Goal: Communication & Community: Ask a question

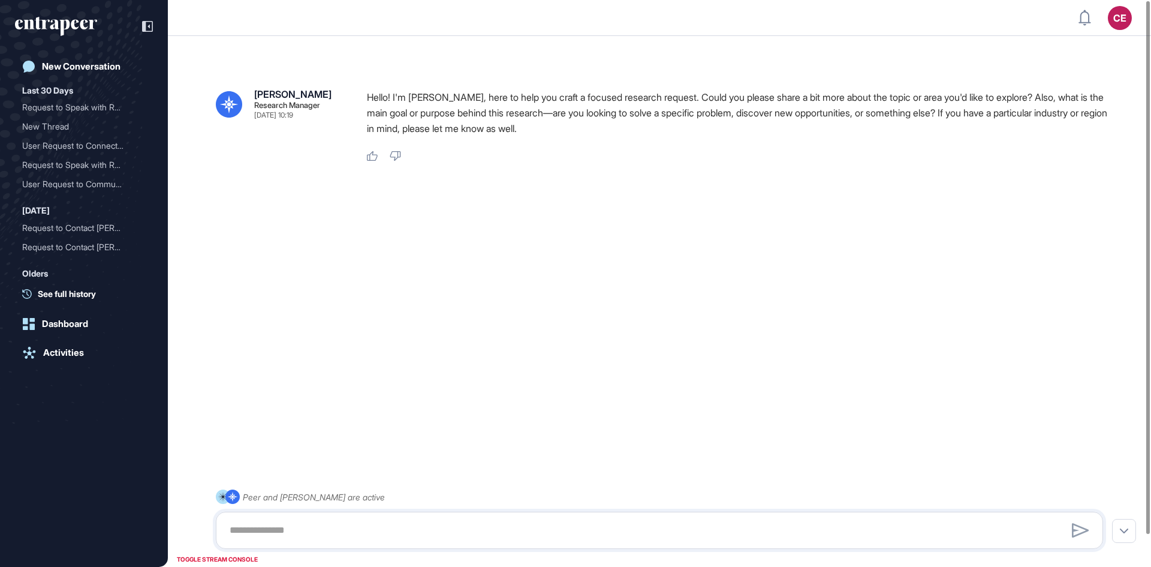
click at [643, 132] on p "Hello! I'm [PERSON_NAME], here to help you craft a focused research request. Co…" at bounding box center [740, 112] width 746 height 47
click at [70, 61] on div "New Conversation" at bounding box center [81, 66] width 79 height 11
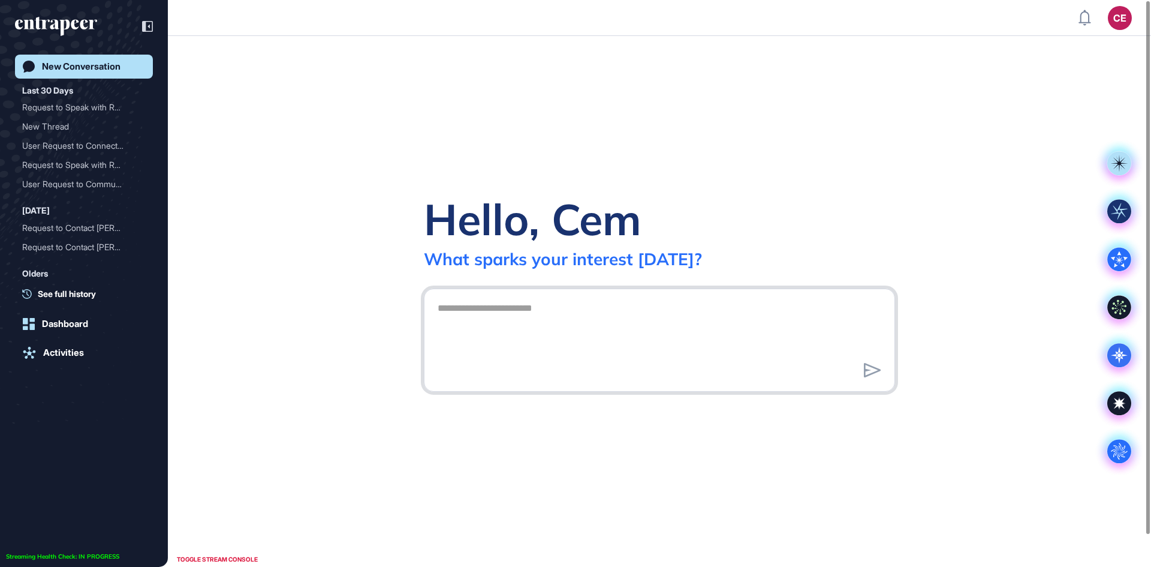
click at [525, 326] on textarea at bounding box center [659, 338] width 458 height 84
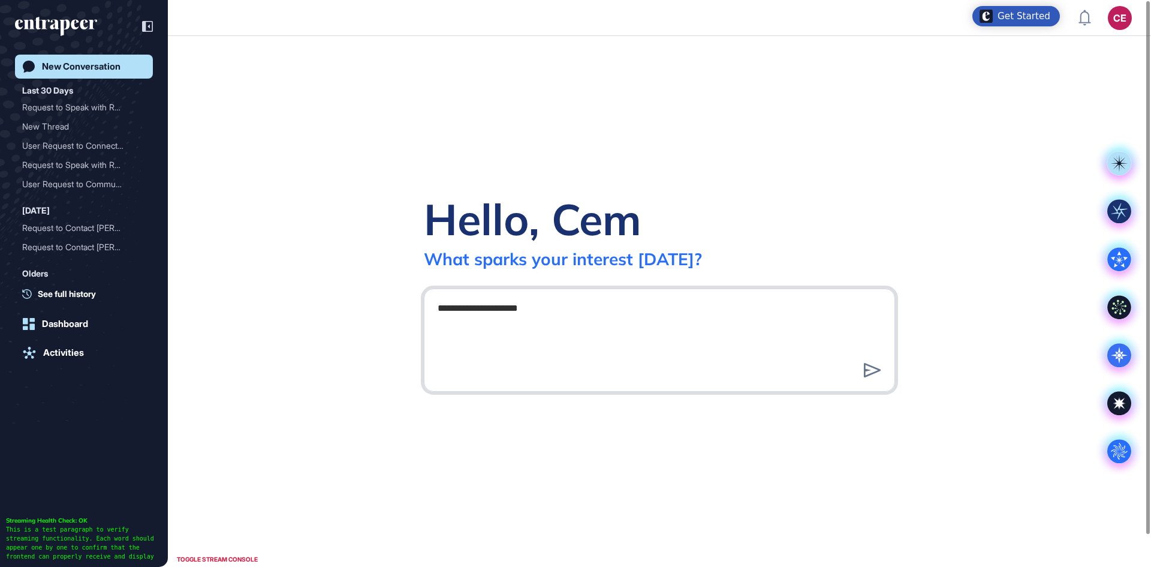
type textarea "**********"
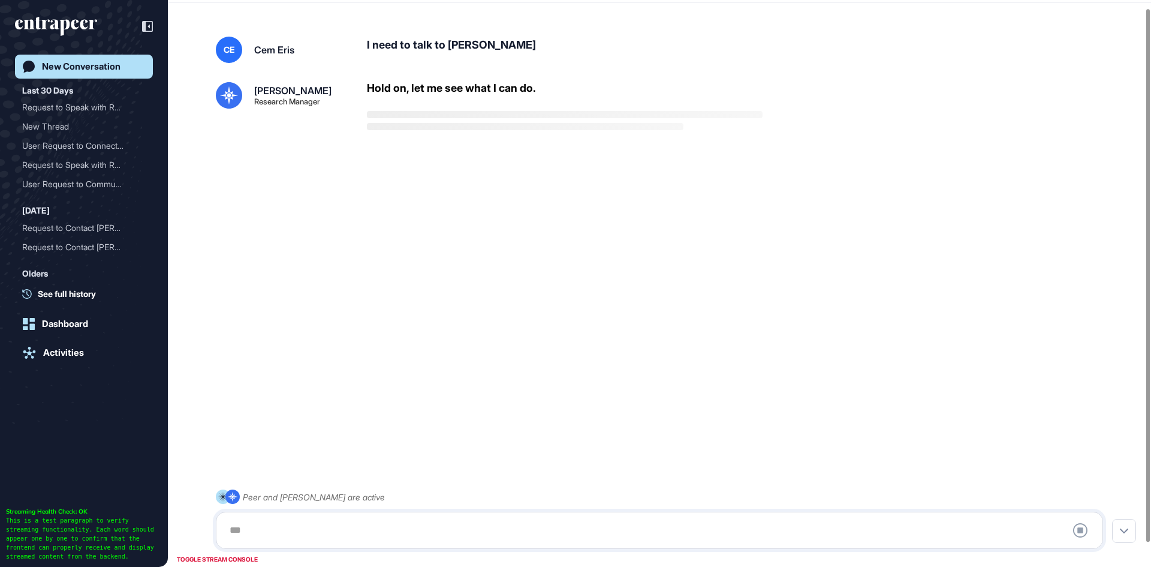
scroll to position [34, 0]
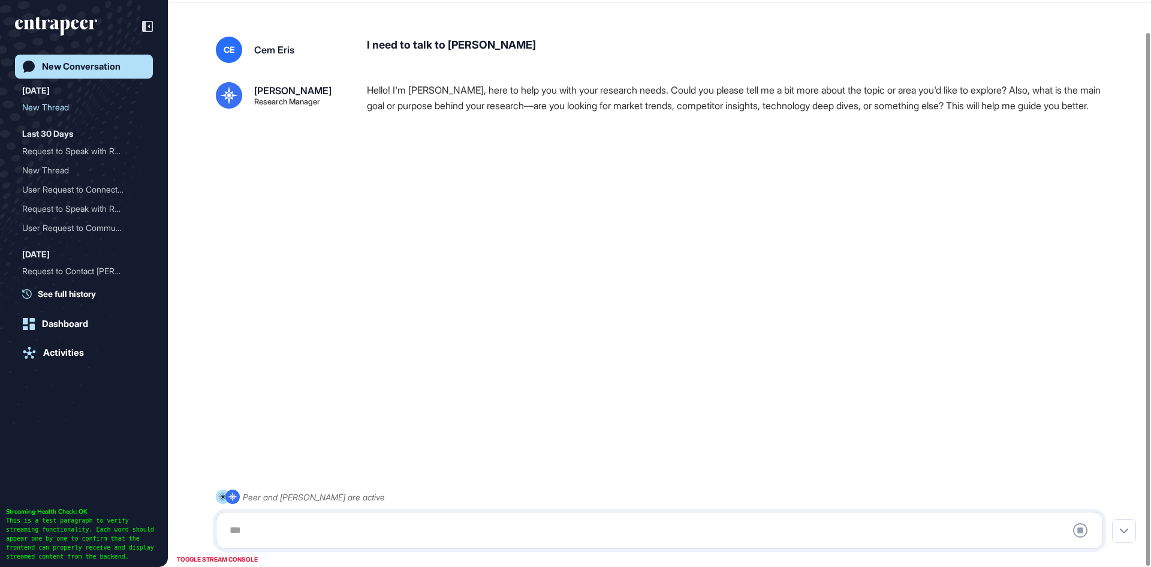
click at [418, 502] on div "Peer and Reese are active Stop Query" at bounding box center [659, 518] width 887 height 59
click at [414, 523] on textarea at bounding box center [659, 530] width 874 height 24
type textarea "*"
type textarea "**********"
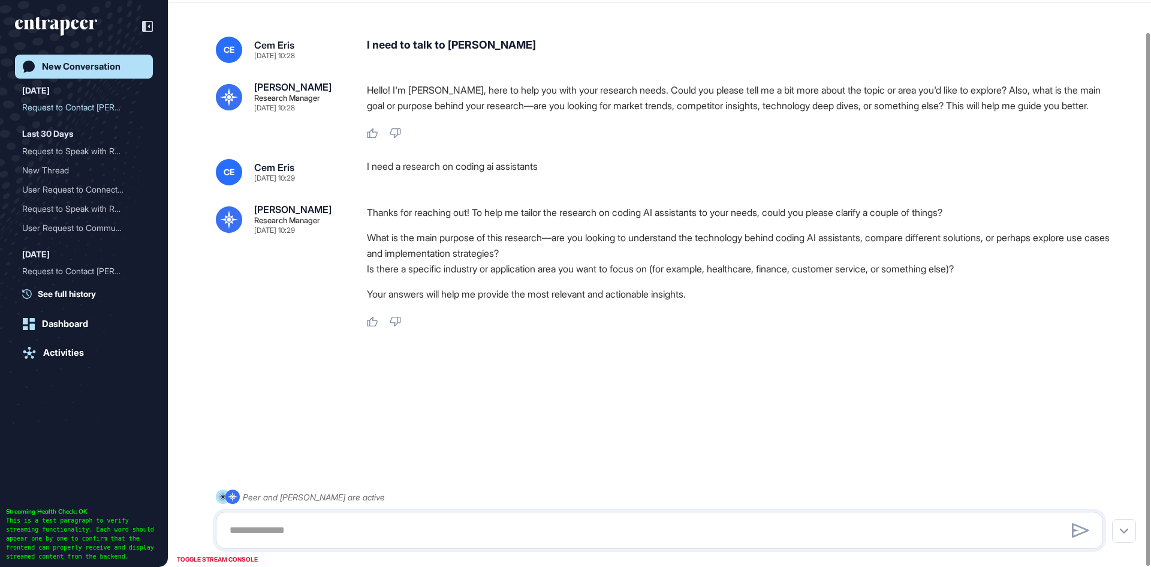
click at [290, 25] on div "CE Cem Eris Aug 25, 2025 10:28 I need to talk to reese Reese Research Manager A…" at bounding box center [659, 268] width 983 height 510
click at [145, 26] on icon at bounding box center [147, 26] width 11 height 11
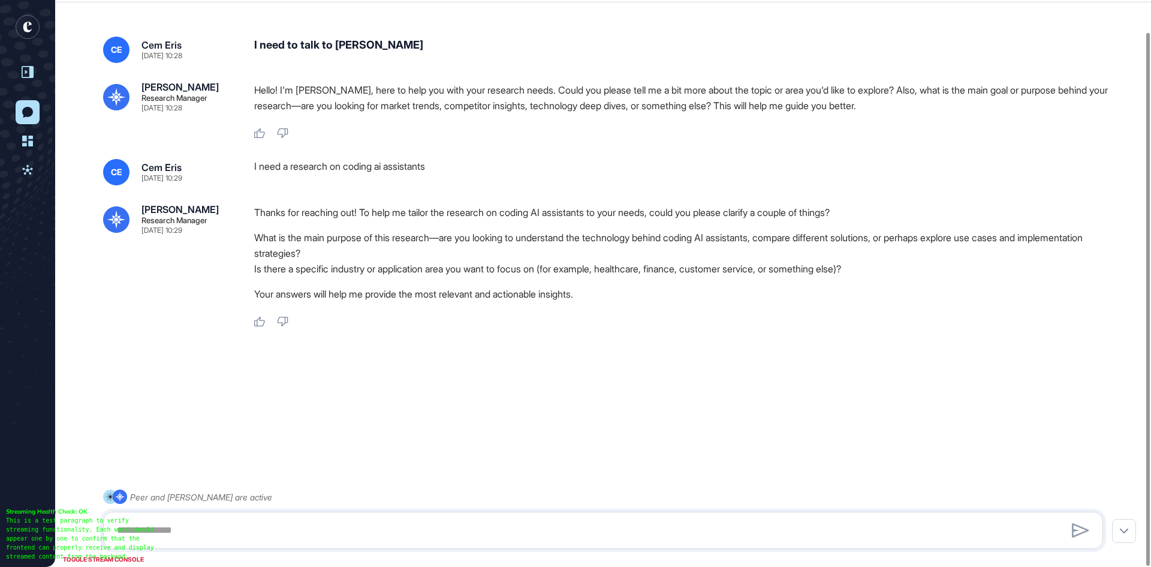
click at [34, 26] on rect "entrapeer-logo" at bounding box center [28, 27] width 24 height 24
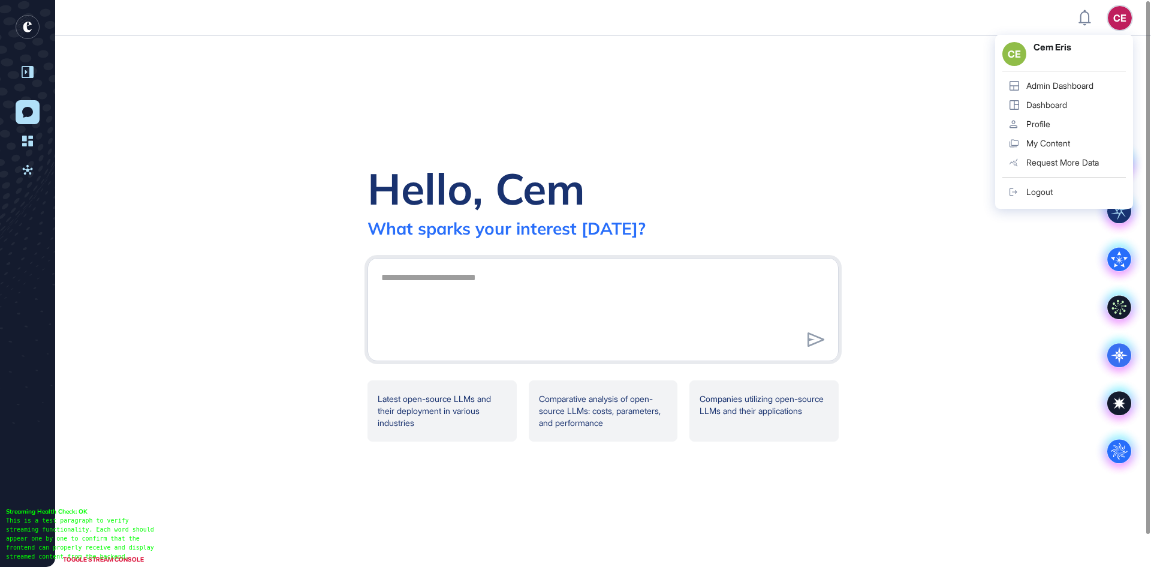
click at [1122, 25] on div "CE CE Cem Eris Admin Dashboard Dashboard Profile My Content Request More Data L…" at bounding box center [1120, 18] width 24 height 24
click at [1043, 189] on div "Logout" at bounding box center [1039, 192] width 26 height 10
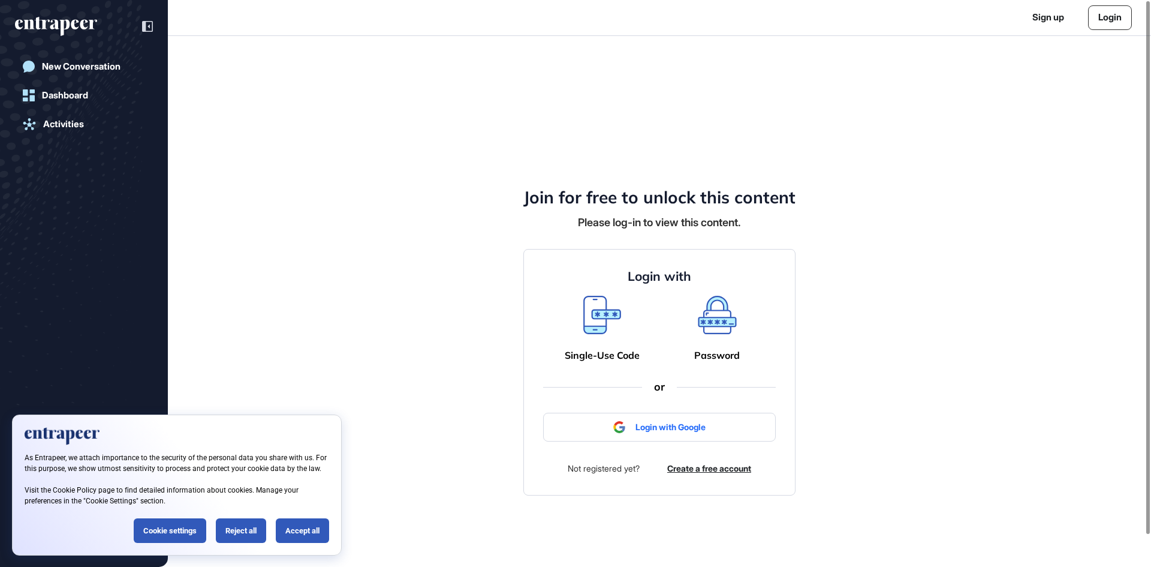
scroll to position [1, 1]
click at [869, 303] on div "Join for free to unlock this content Please log-in to view this content. Login …" at bounding box center [659, 301] width 983 height 531
click at [1104, 16] on link "Login" at bounding box center [1110, 17] width 44 height 25
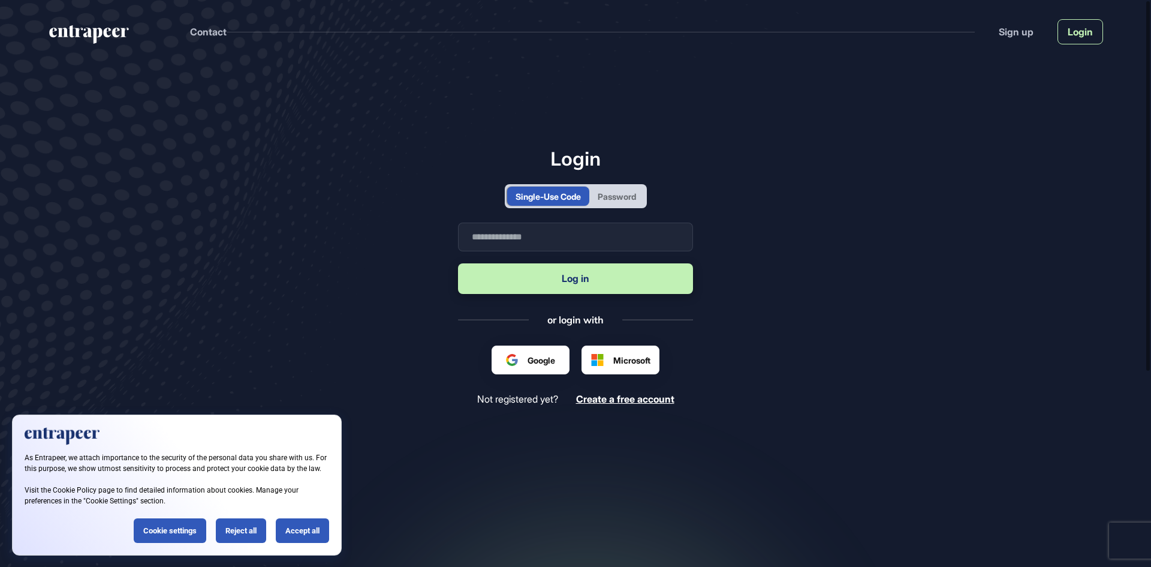
scroll to position [1, 1]
click at [592, 203] on div "Password" at bounding box center [616, 195] width 55 height 19
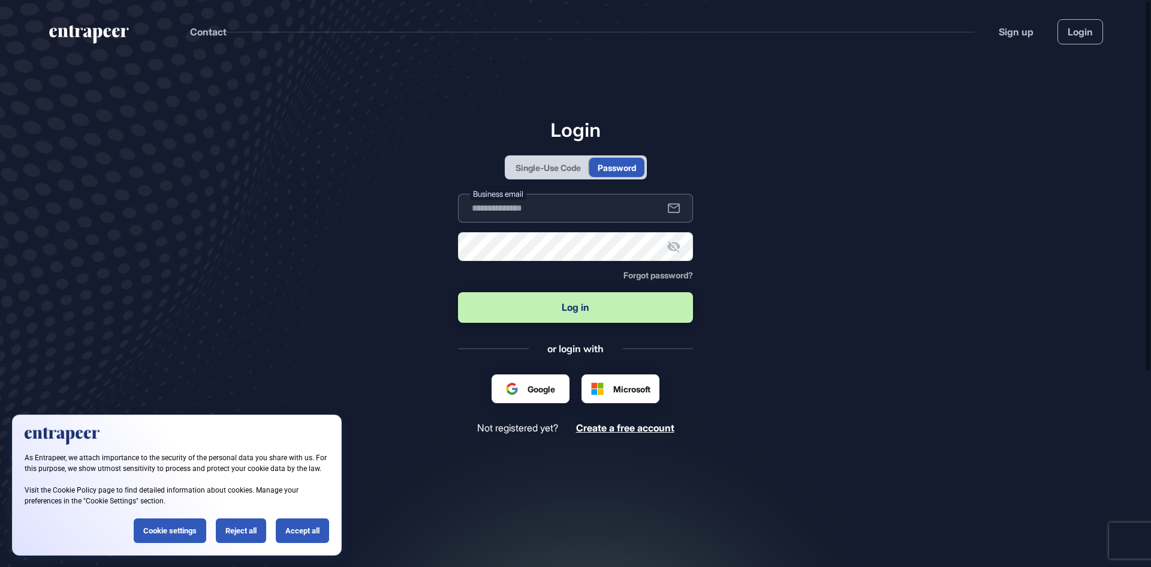
type input "**********"
click at [541, 215] on input "**********" at bounding box center [575, 208] width 235 height 29
click at [572, 302] on button "Log in" at bounding box center [575, 307] width 235 height 31
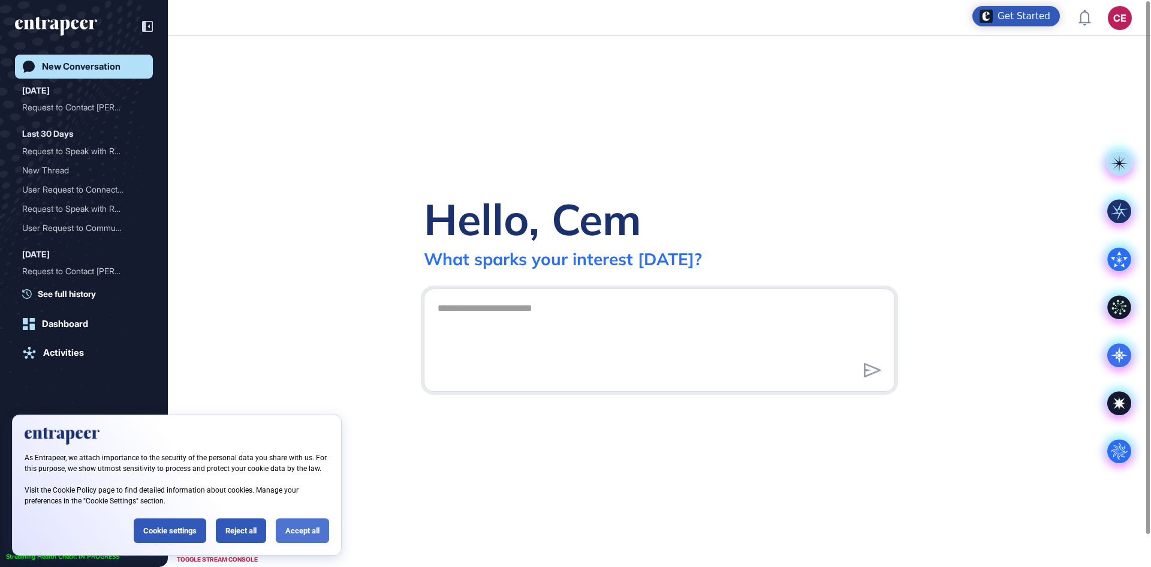
scroll to position [1, 1]
click at [320, 533] on div "Accept all" at bounding box center [302, 530] width 53 height 25
